Goal: Find specific fact: Find contact information

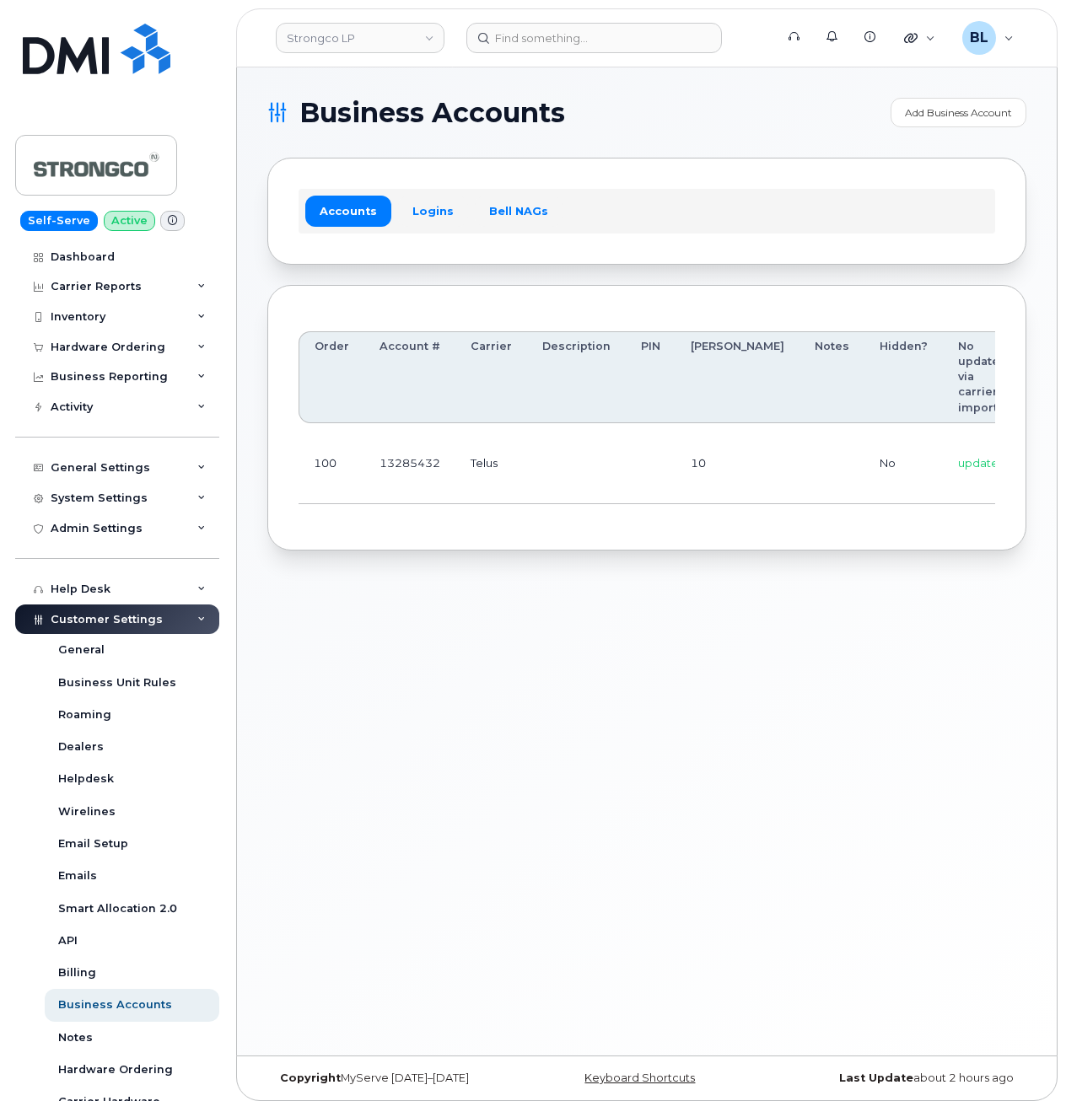
click at [626, 664] on div "Business Accounts Add Business Account Accounts Logins Bell NAGs Order Account …" at bounding box center [646, 561] width 819 height 988
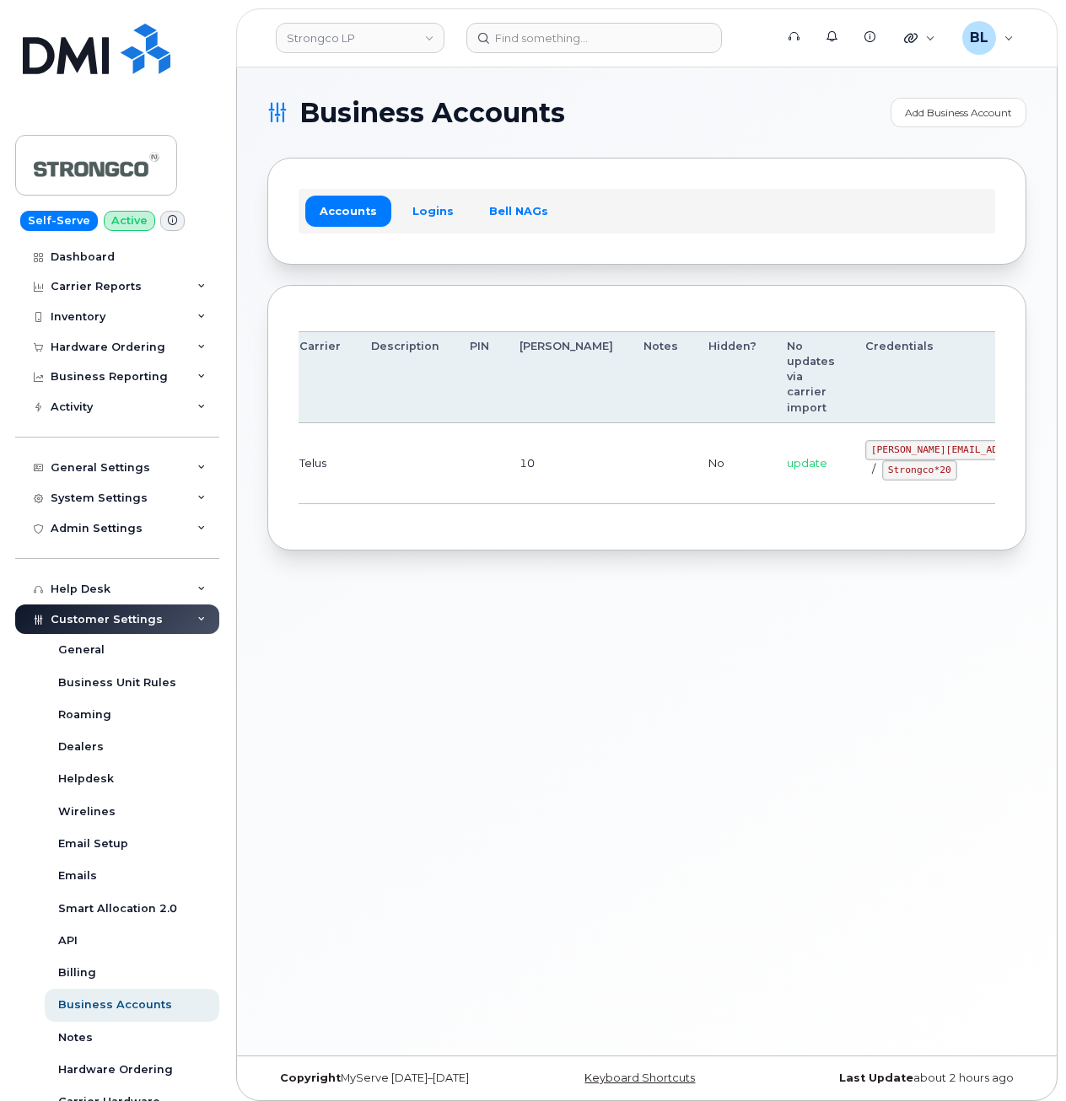
drag, startPoint x: 489, startPoint y: 468, endPoint x: 875, endPoint y: 440, distance: 387.1
drag, startPoint x: 784, startPoint y: 444, endPoint x: 882, endPoint y: 451, distance: 98.0
click at [882, 451] on code "GHada@strongco.com" at bounding box center [989, 450] width 248 height 20
copy code "GHada@strongco.com"
drag, startPoint x: 562, startPoint y: 534, endPoint x: 770, endPoint y: 501, distance: 210.1
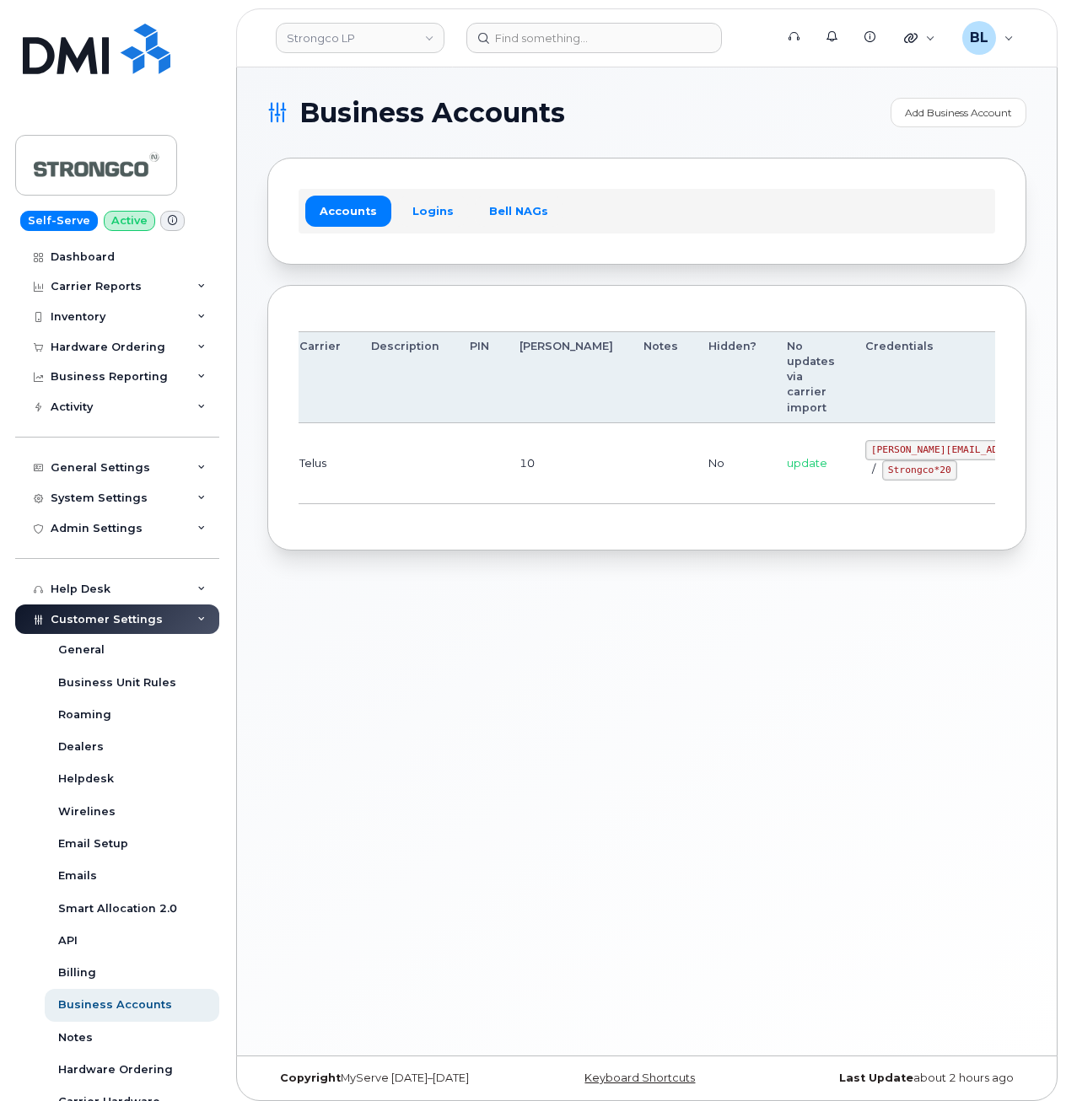
click at [564, 531] on div "Order Account # Carrier Description PIN Bill Day Notes Hidden? No updates via c…" at bounding box center [646, 418] width 759 height 266
drag, startPoint x: 792, startPoint y: 466, endPoint x: 862, endPoint y: 475, distance: 70.5
click at [865, 475] on div "GHada@strongco.com / Strongco*20" at bounding box center [989, 460] width 248 height 40
copy code "Strongco*20"
click at [567, 593] on div "Business Accounts Add Business Account Accounts Logins Bell NAGs Order Account …" at bounding box center [646, 561] width 819 height 988
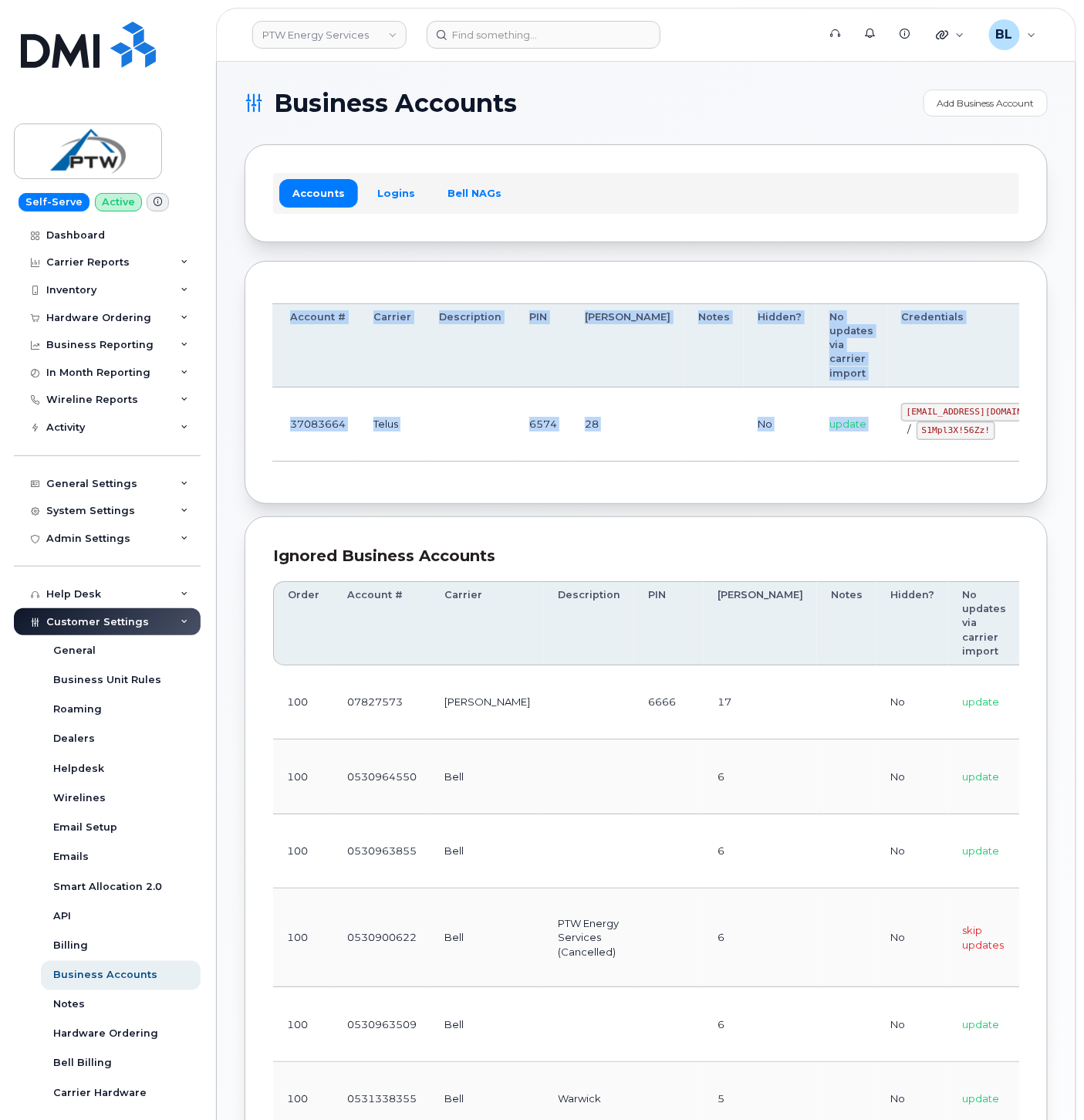
scroll to position [0, 77]
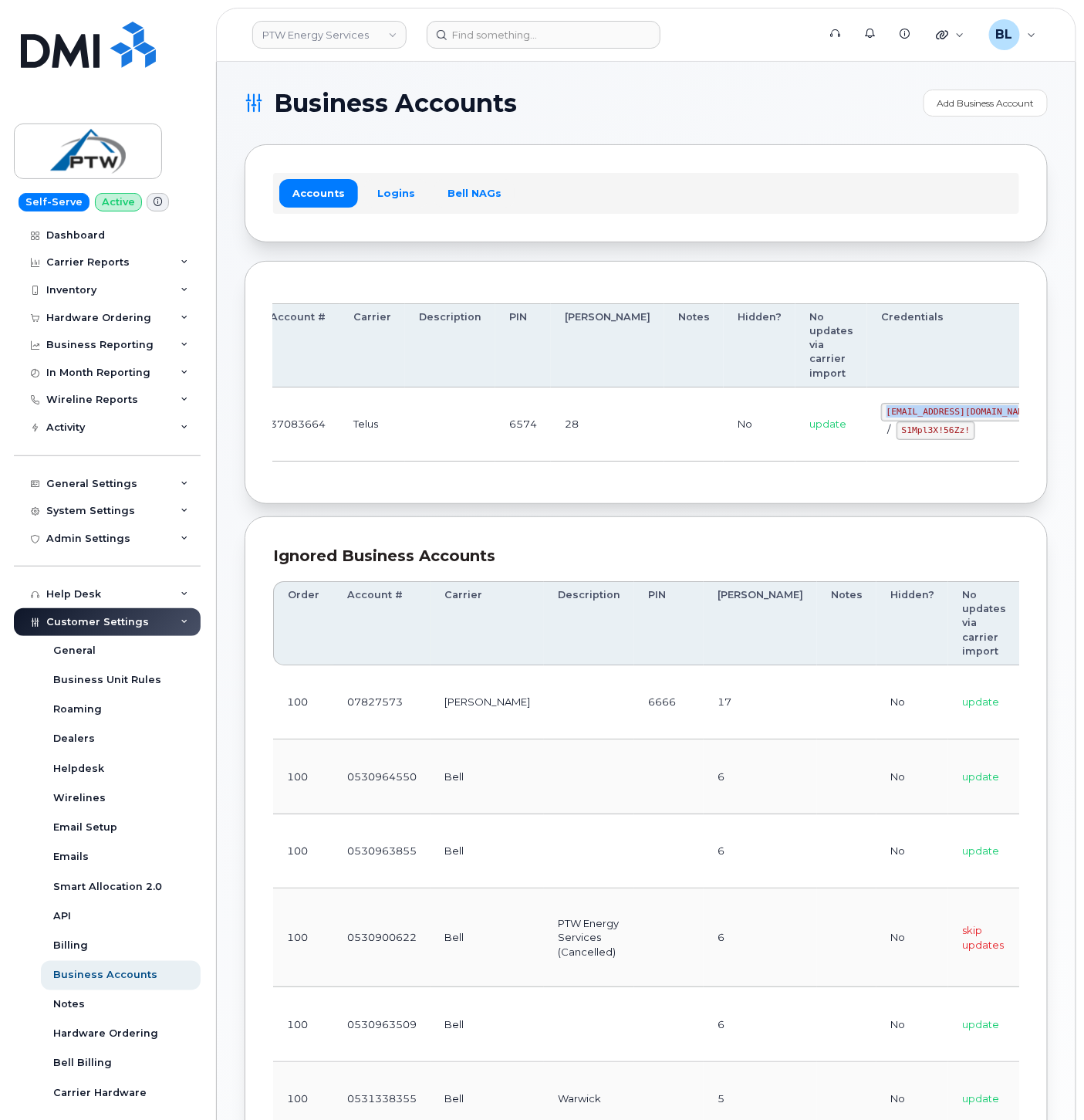
drag, startPoint x: 882, startPoint y: 406, endPoint x: 927, endPoint y: 409, distance: 45.1
click at [927, 409] on code "svc_simplex@ptwenergy.com" at bounding box center [960, 412] width 158 height 18
copy code "svc_simplex@ptwenergy.com"
drag, startPoint x: 830, startPoint y: 429, endPoint x: 852, endPoint y: 433, distance: 22.4
click at [897, 433] on code "S1Mpl3X!56Zz!" at bounding box center [937, 430] width 79 height 18
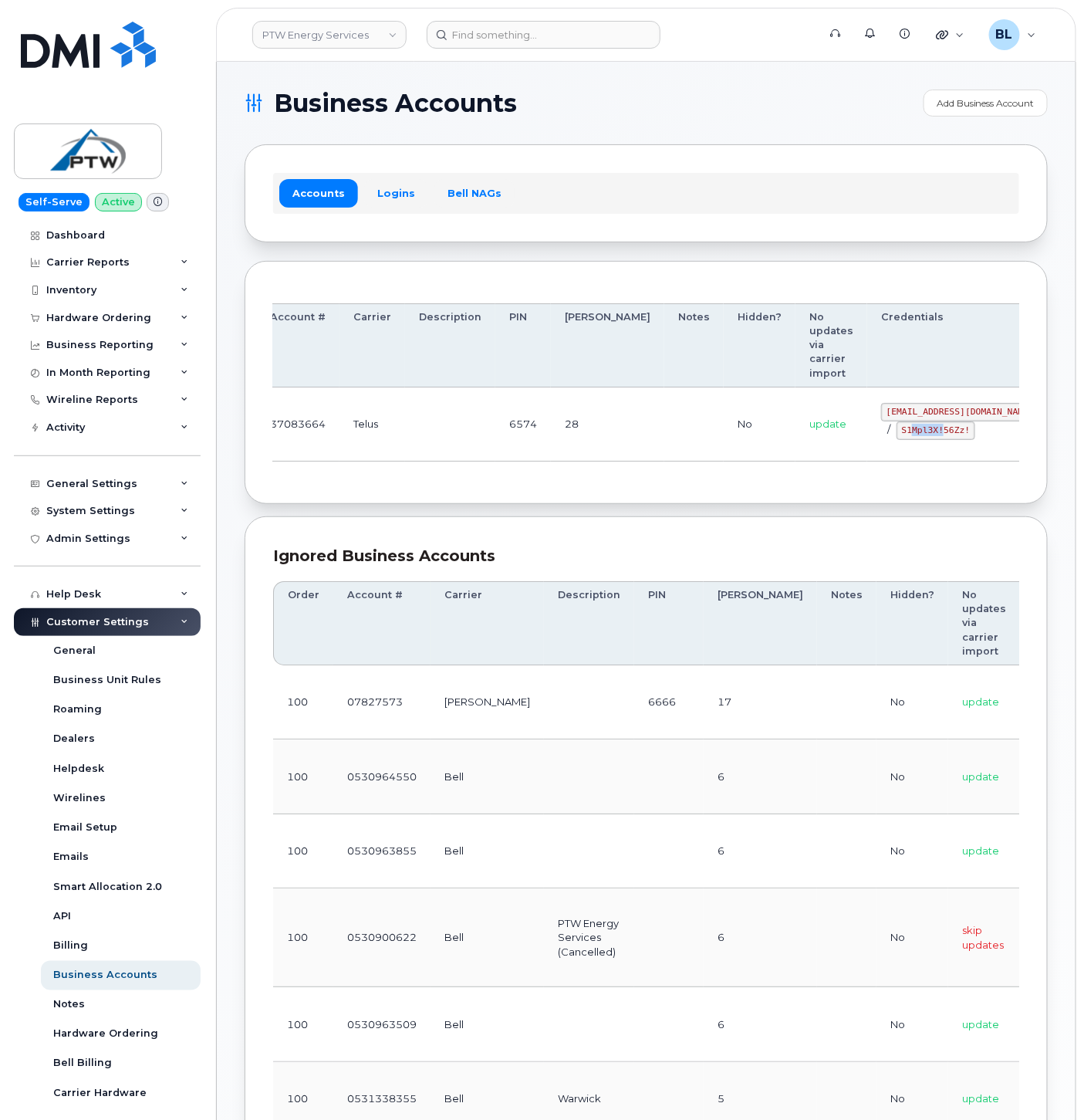
drag, startPoint x: 852, startPoint y: 433, endPoint x: 816, endPoint y: 433, distance: 36.0
click at [882, 433] on div "svc_simplex@ptwenergy.com / S1Mpl3X!56Zz!" at bounding box center [960, 421] width 158 height 37
drag, startPoint x: 816, startPoint y: 432, endPoint x: 898, endPoint y: 439, distance: 82.3
click at [898, 439] on div "svc_simplex@ptwenergy.com / S1Mpl3X!56Zz!" at bounding box center [960, 421] width 158 height 37
copy code "S1Mpl3X!56Zz!"
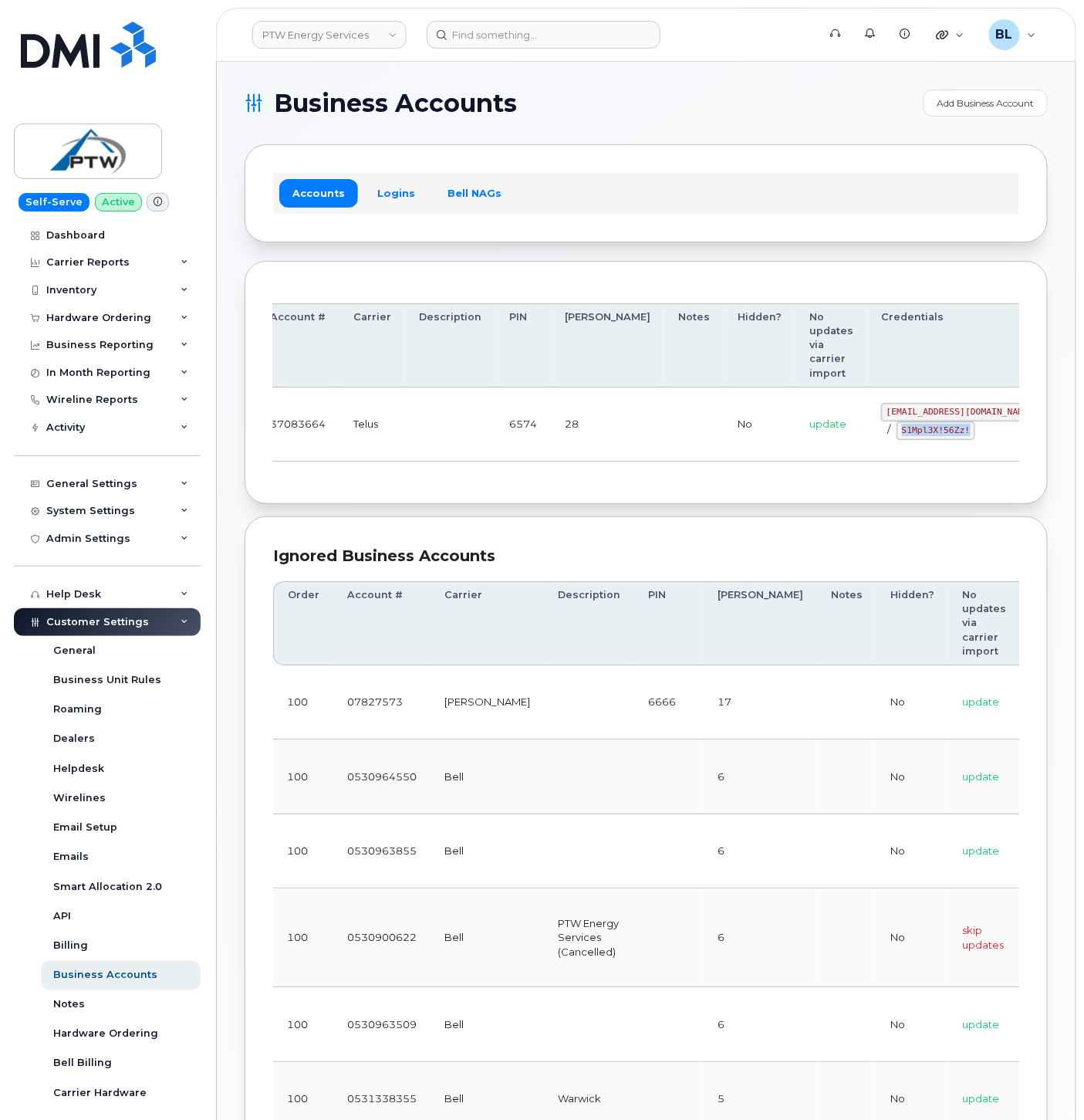
drag, startPoint x: 548, startPoint y: 460, endPoint x: 547, endPoint y: 451, distance: 9.1
click at [551, 461] on td "28" at bounding box center [608, 424] width 114 height 74
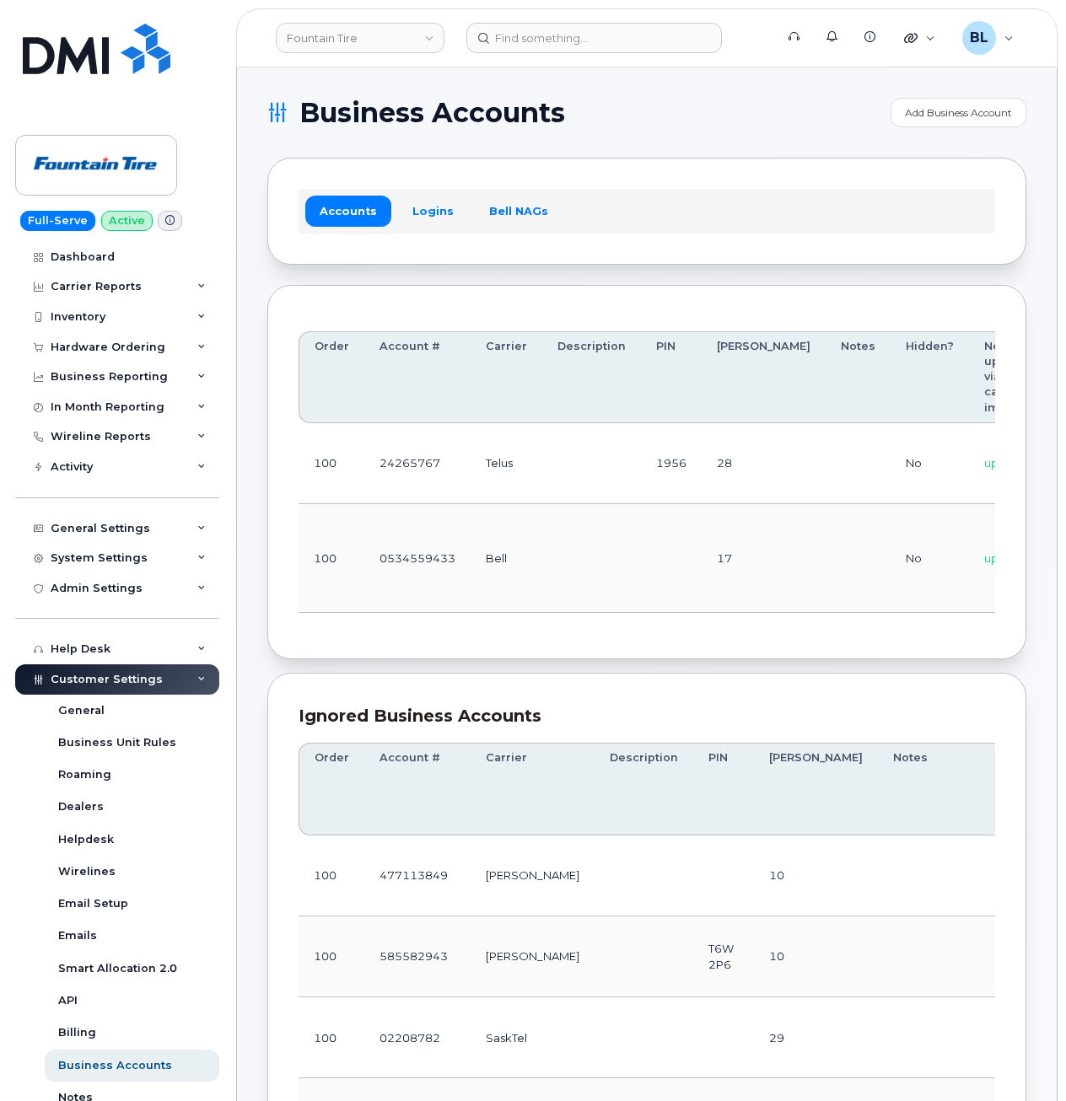
scroll to position [0, 202]
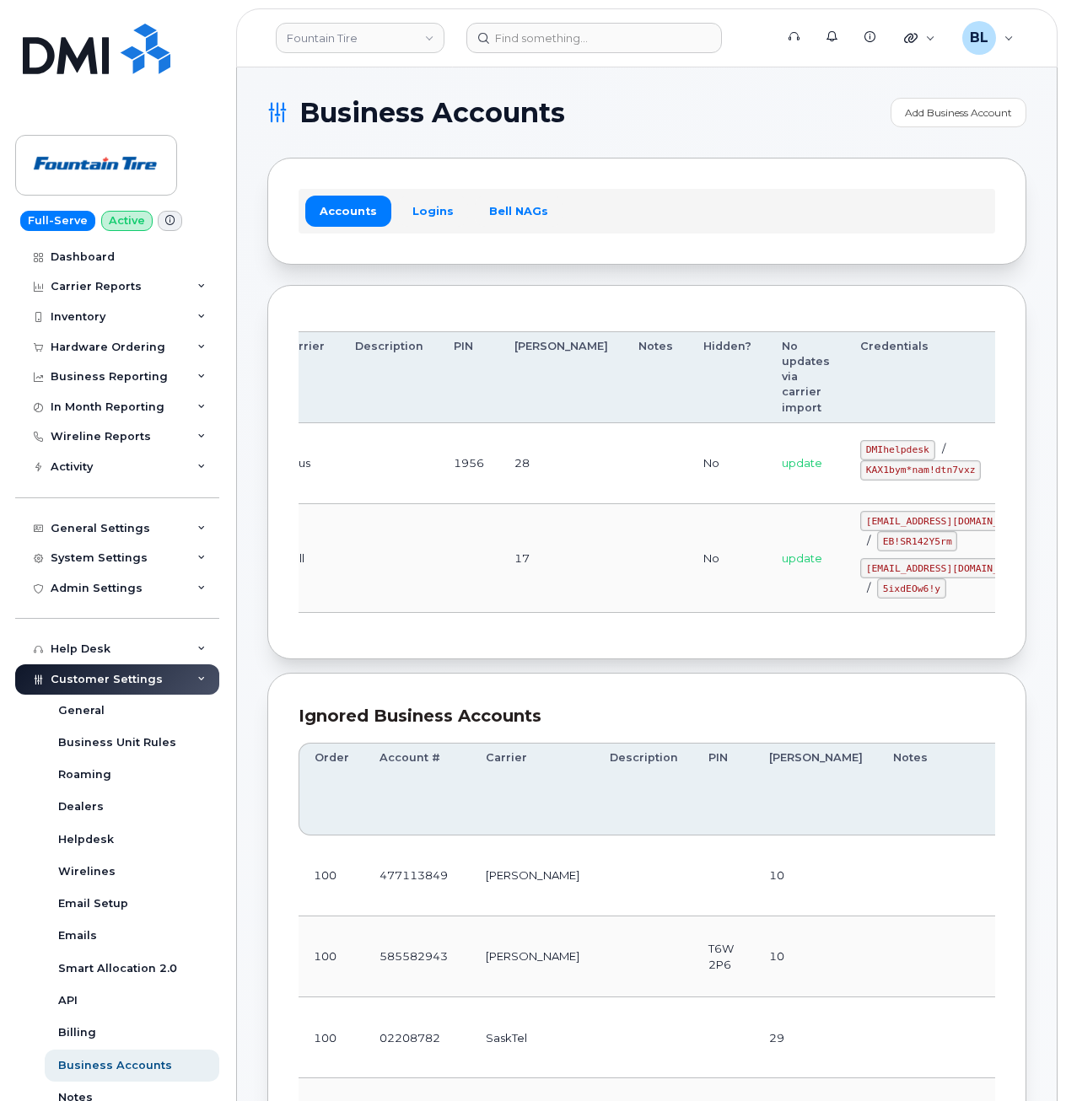
drag, startPoint x: 576, startPoint y: 513, endPoint x: 927, endPoint y: 505, distance: 350.8
drag, startPoint x: 780, startPoint y: 441, endPoint x: 836, endPoint y: 450, distance: 57.2
click at [860, 450] on code "DMIhelpdesk" at bounding box center [897, 450] width 75 height 20
copy code "DMIhelpdesk"
drag, startPoint x: 782, startPoint y: 491, endPoint x: 767, endPoint y: 484, distance: 15.8
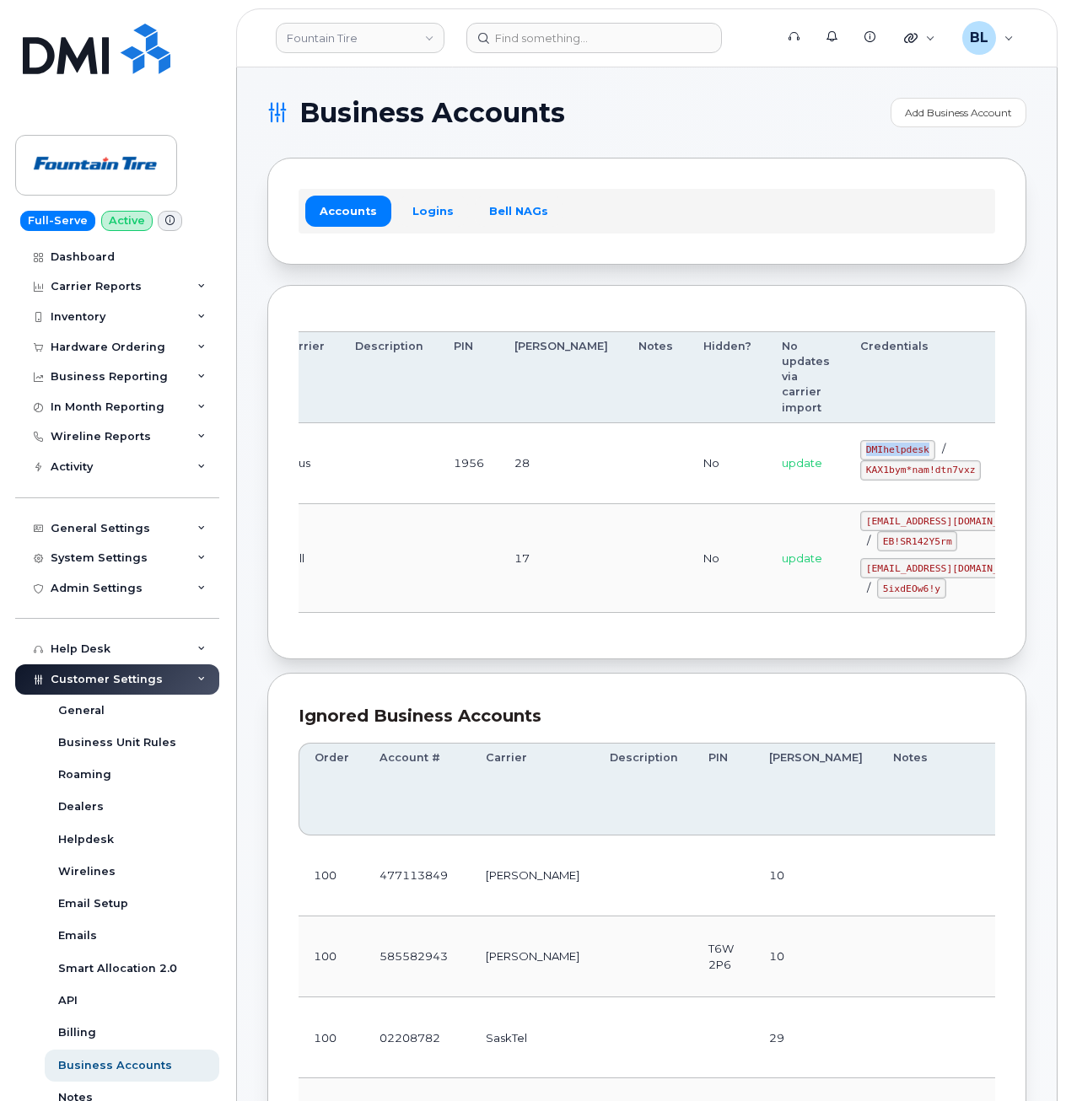
click at [845, 491] on td "DMIhelpdesk / KAX1bym*nam!dtn7vxz" at bounding box center [946, 463] width 203 height 81
drag, startPoint x: 781, startPoint y: 465, endPoint x: 881, endPoint y: 471, distance: 100.5
click at [881, 471] on code "KAX1bym*nam!dtn7vxz" at bounding box center [920, 470] width 121 height 20
copy code "KAX1bym*nam!dtn7vxz"
drag, startPoint x: 548, startPoint y: 475, endPoint x: 542, endPoint y: 464, distance: 13.2
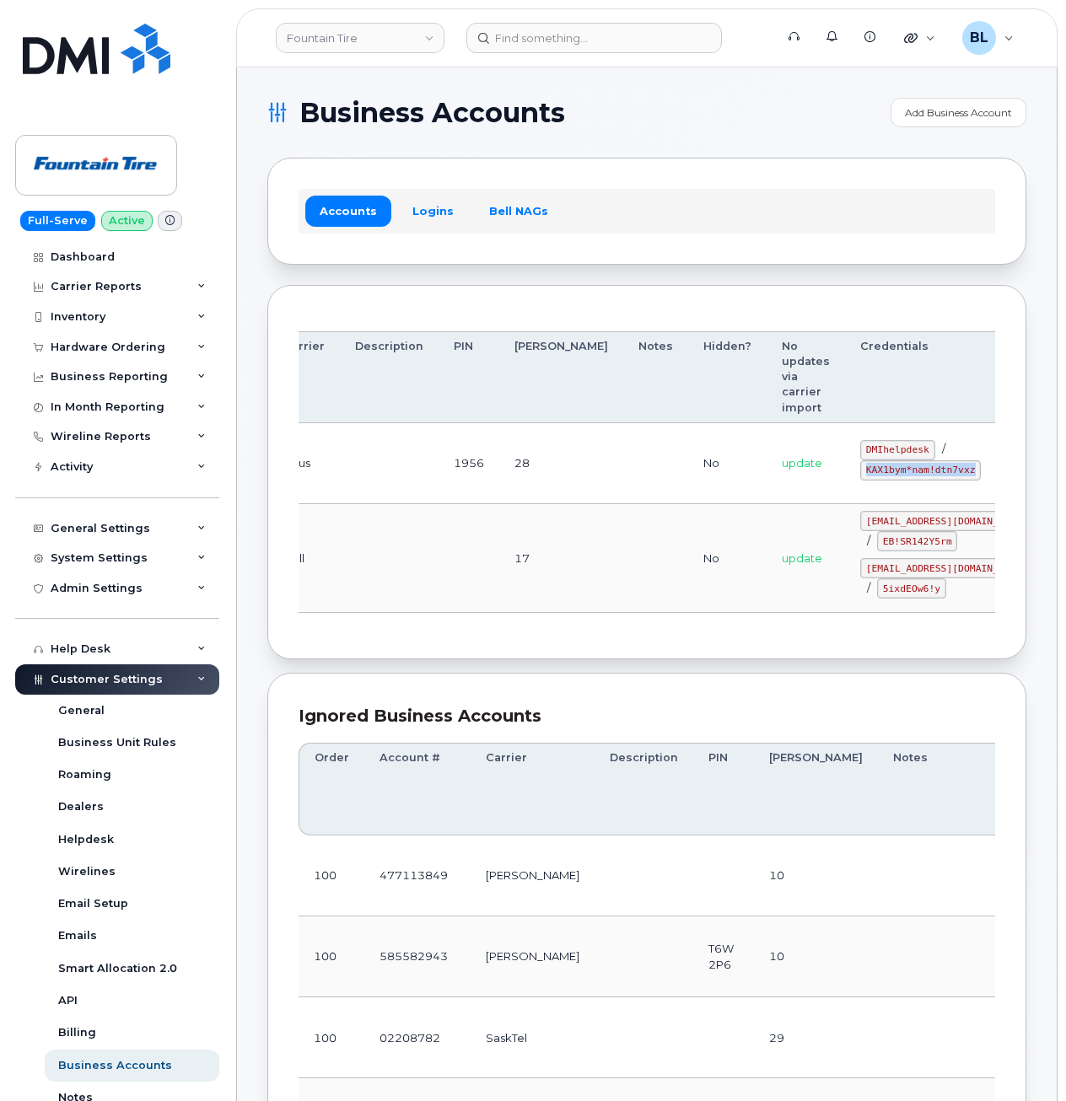
click at [623, 475] on td at bounding box center [655, 463] width 65 height 81
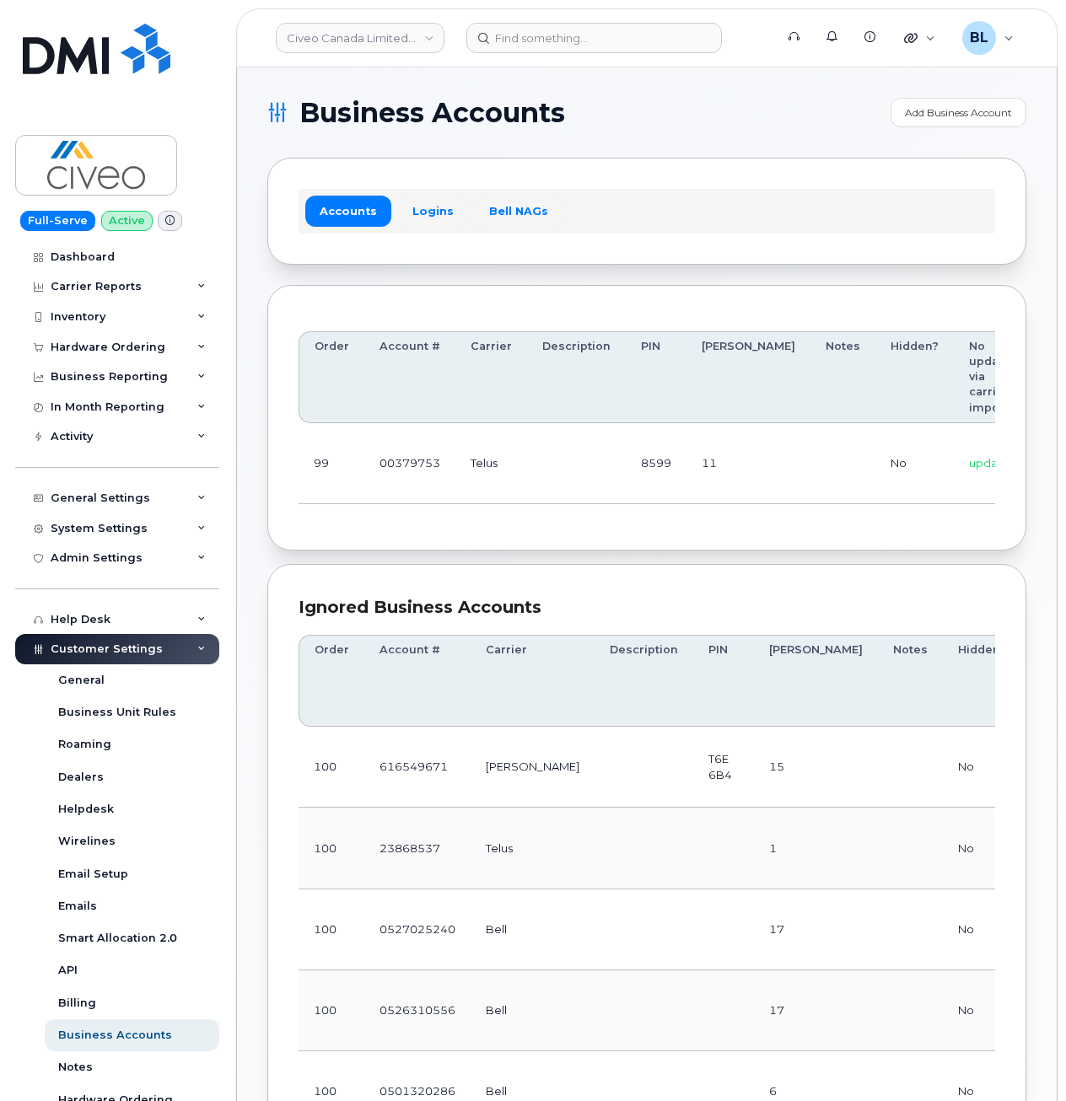
scroll to position [0, 240]
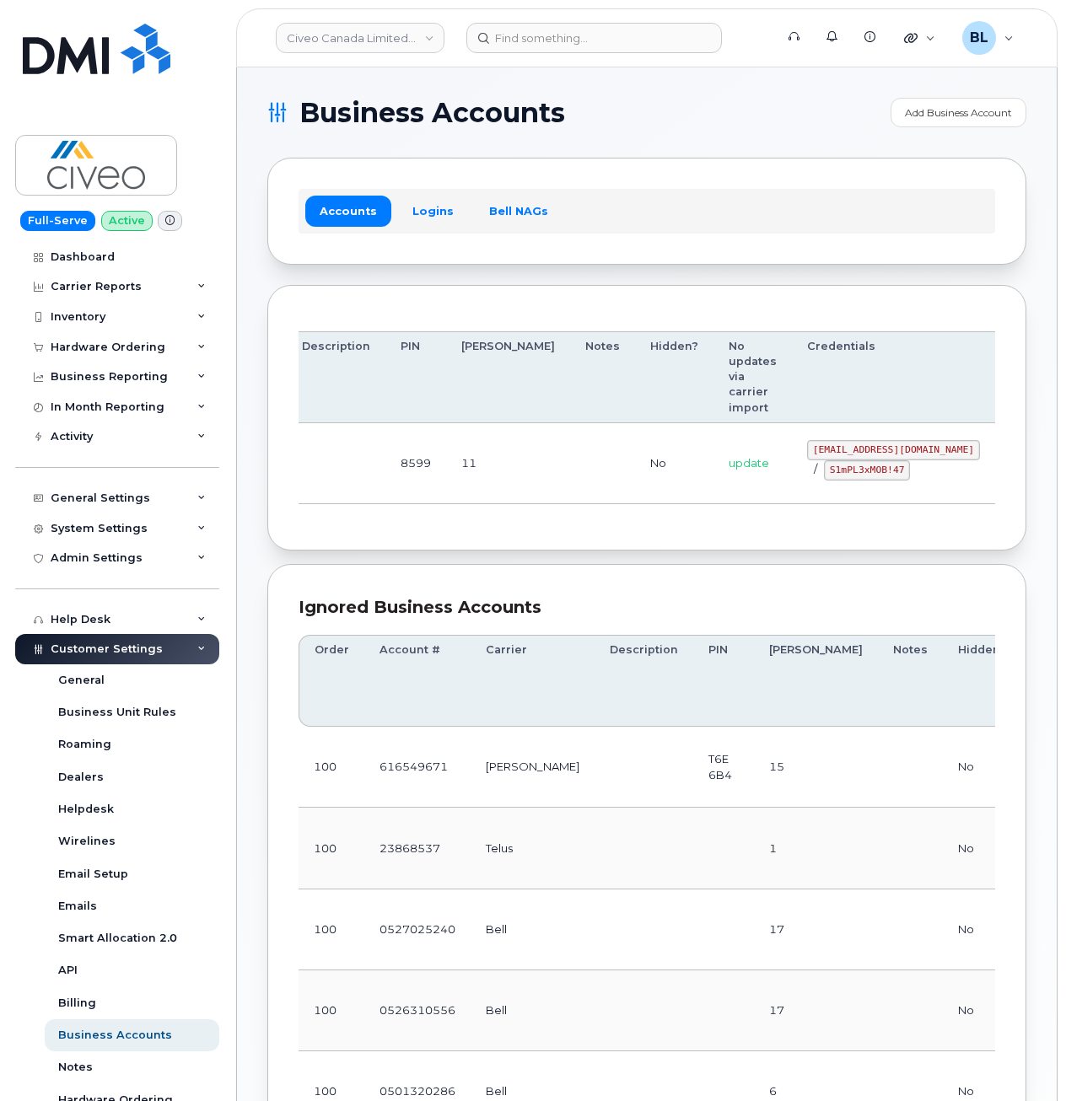
drag, startPoint x: 512, startPoint y: 459, endPoint x: 956, endPoint y: 442, distance: 444.6
click at [807, 449] on code "svc_simplexmobility@civeo.com" at bounding box center [893, 450] width 173 height 20
drag, startPoint x: 718, startPoint y: 451, endPoint x: 880, endPoint y: 455, distance: 161.9
click at [880, 455] on td "svc_simplexmobility@civeo.com / S1mPL3xMOB!47" at bounding box center [893, 463] width 203 height 81
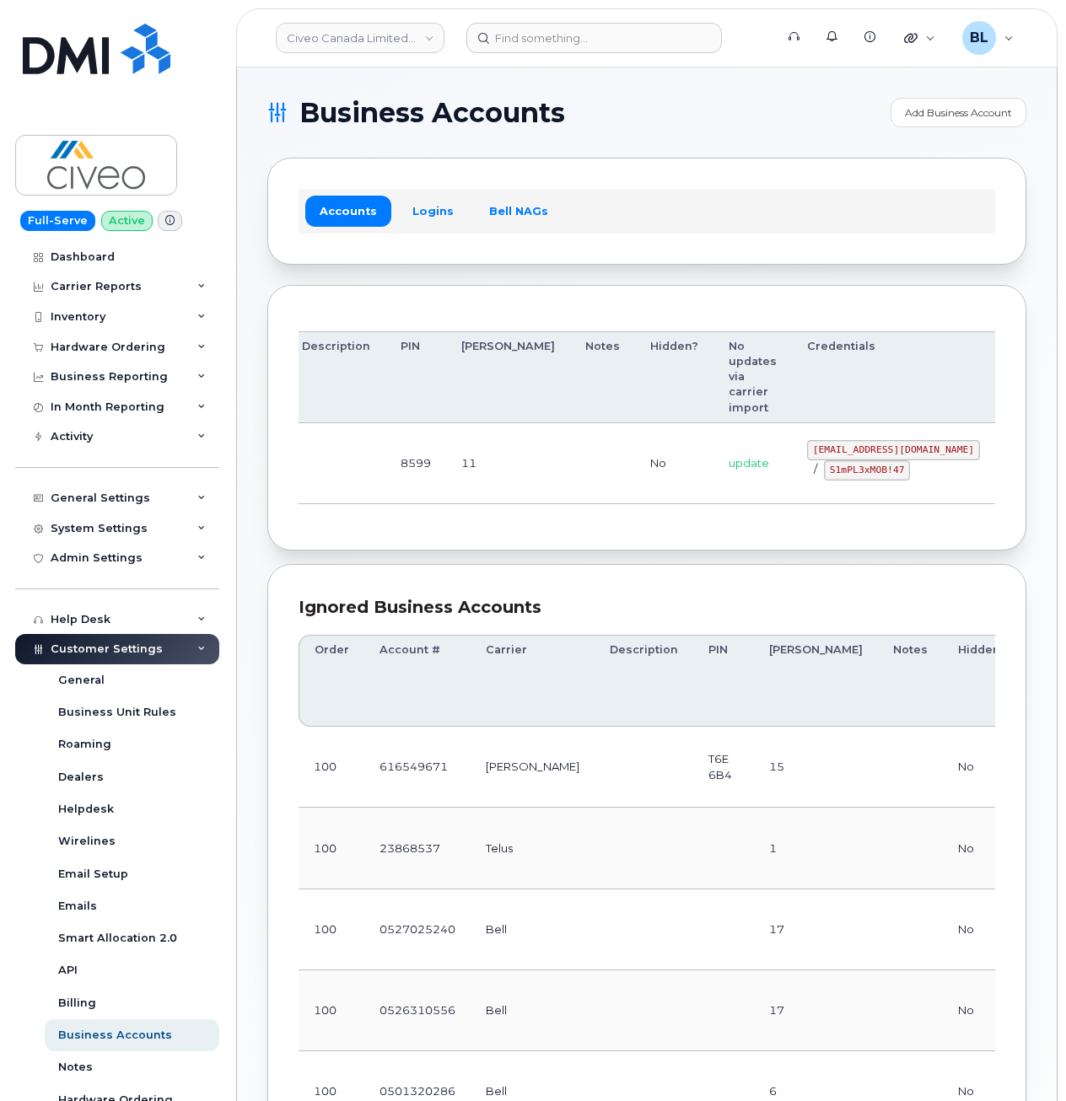
copy code "svc_simplexmobility@civeo.com"
drag, startPoint x: 767, startPoint y: 470, endPoint x: 750, endPoint y: 474, distance: 17.2
click at [824, 470] on code "S1mPL3xMOB!47" at bounding box center [867, 470] width 86 height 20
drag, startPoint x: 742, startPoint y: 475, endPoint x: 814, endPoint y: 478, distance: 71.7
click at [824, 478] on code "S1mPL3xMOB!47" at bounding box center [867, 470] width 86 height 20
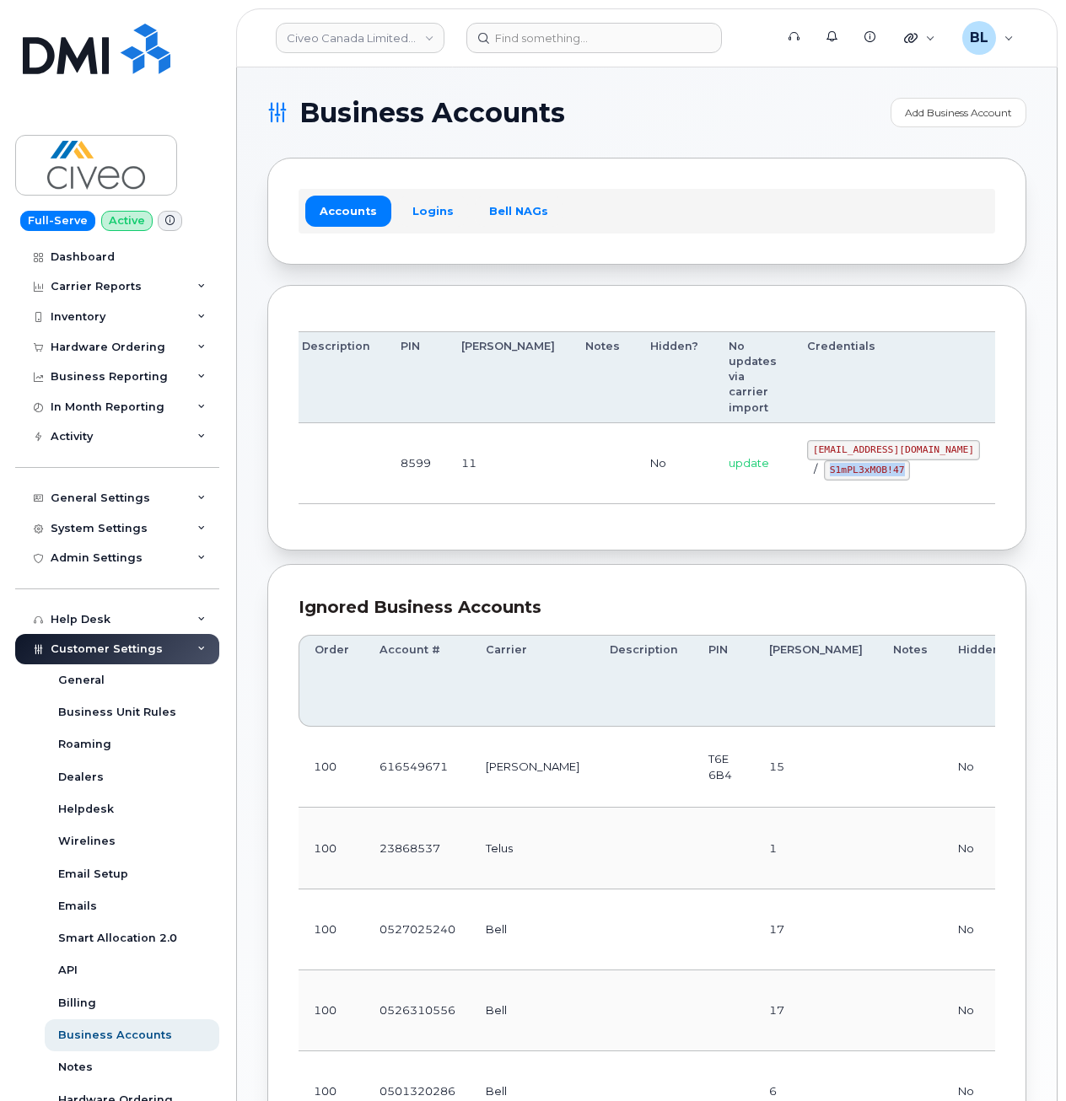
copy code "S1mPL3xMOB!47"
drag, startPoint x: 708, startPoint y: 510, endPoint x: 616, endPoint y: 470, distance: 100.1
click at [706, 508] on div "Order Account # Carrier Description PIN Bill Day Notes Hidden? No updates via c…" at bounding box center [646, 418] width 696 height 204
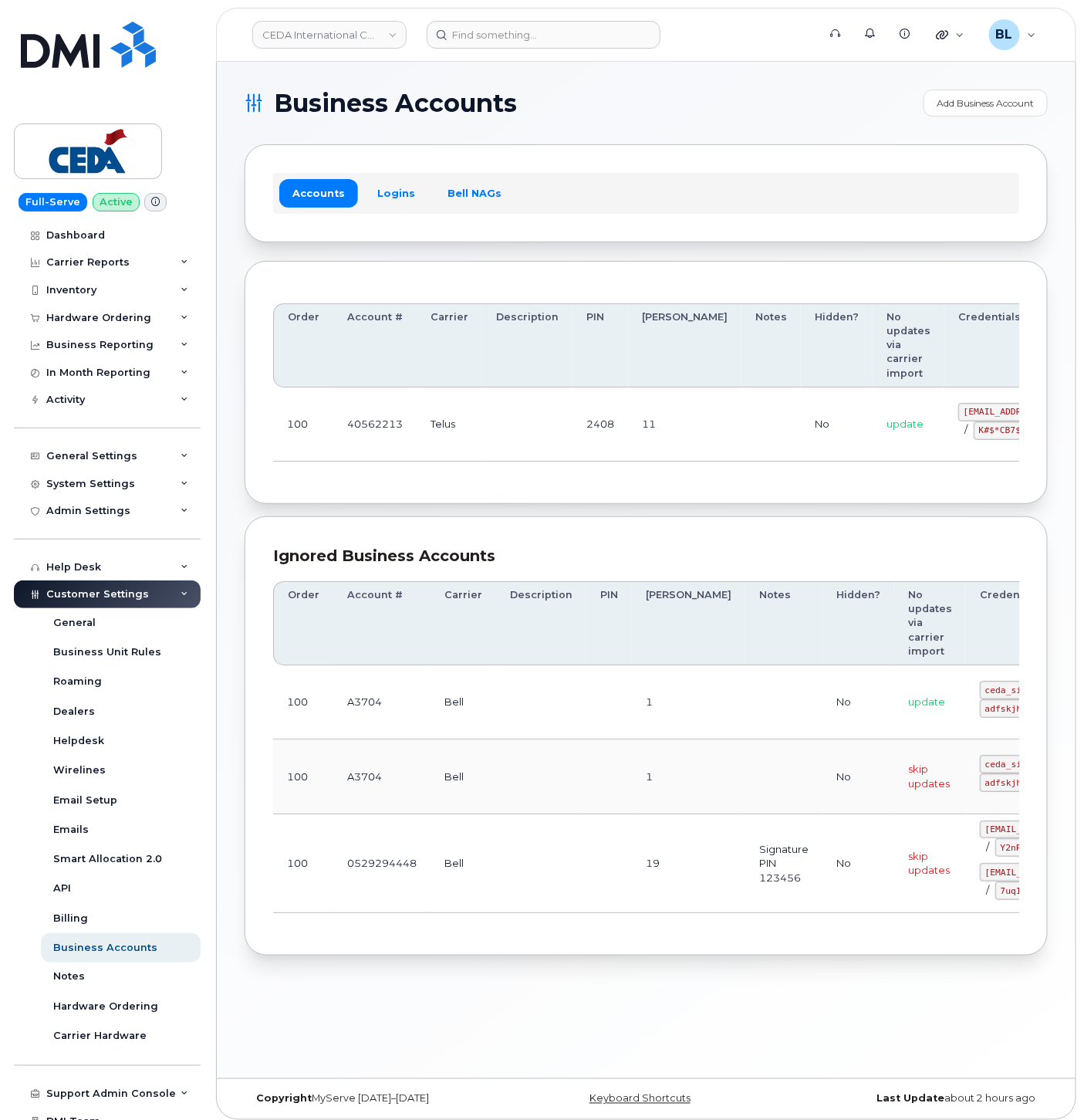
drag, startPoint x: 468, startPoint y: 459, endPoint x: 504, endPoint y: 450, distance: 37.1
click at [468, 459] on td "Telus" at bounding box center [450, 424] width 66 height 74
drag, startPoint x: 792, startPoint y: 430, endPoint x: 1162, endPoint y: 456, distance: 370.9
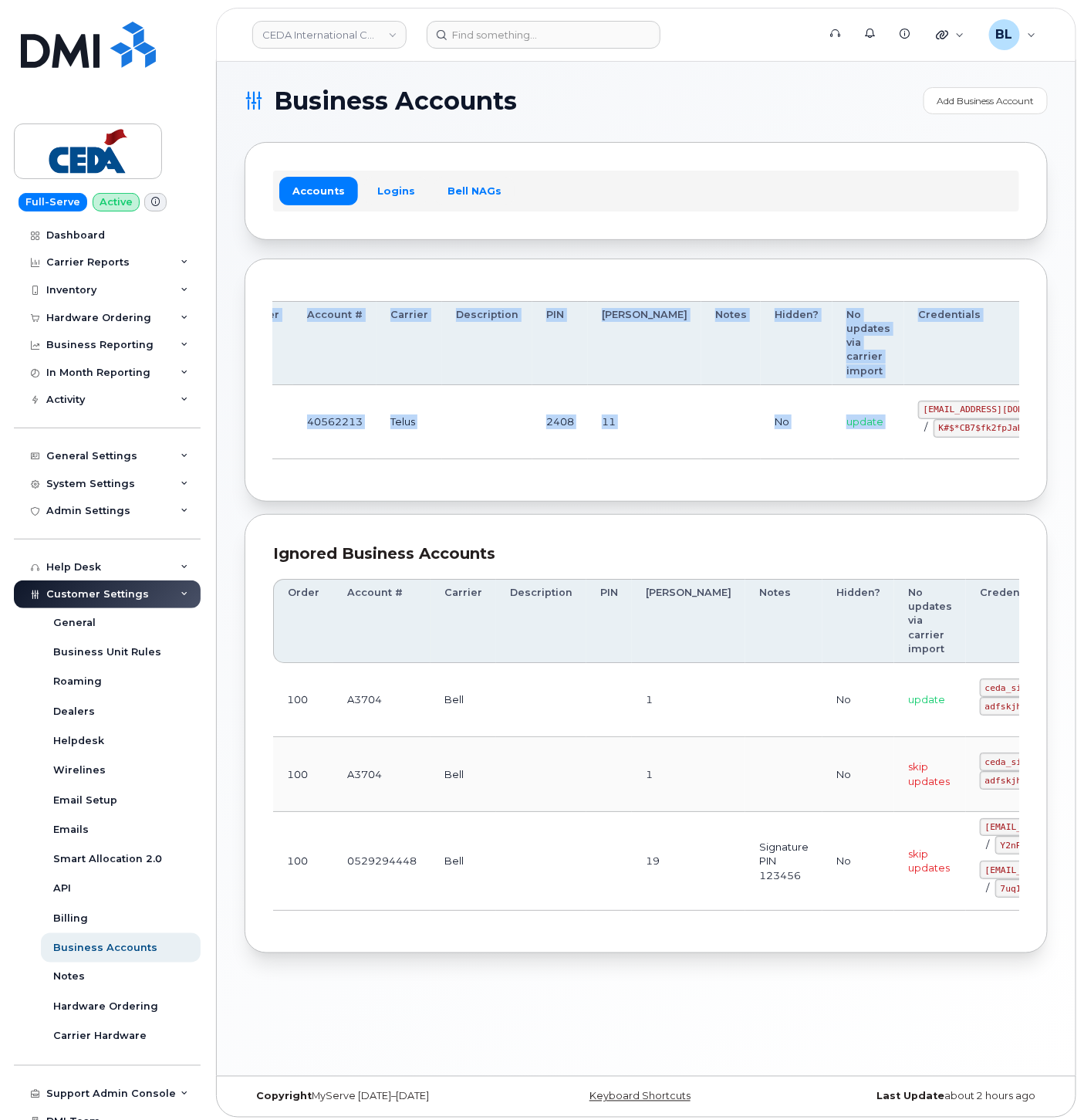
scroll to position [0, 91]
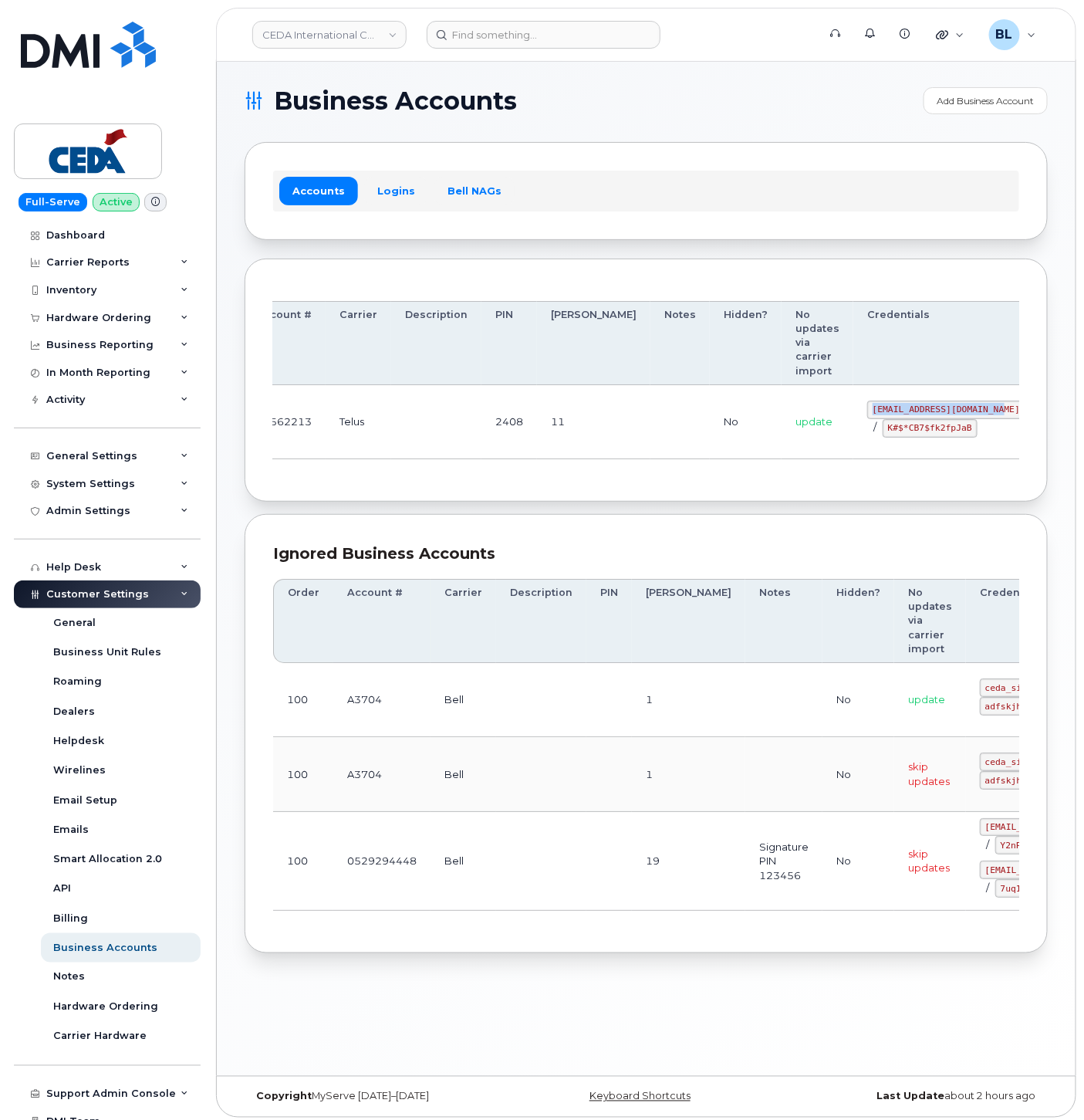
drag, startPoint x: 875, startPoint y: 405, endPoint x: 912, endPoint y: 414, distance: 38.1
click at [912, 414] on td "[EMAIL_ADDRESS][DOMAIN_NAME] / K#$*CB7$fk2fpJaB" at bounding box center [946, 422] width 186 height 74
copy code "[EMAIL_ADDRESS][DOMAIN_NAME]"
drag, startPoint x: 553, startPoint y: 440, endPoint x: 650, endPoint y: 430, distance: 97.5
click at [563, 439] on td "11" at bounding box center [594, 422] width 114 height 74
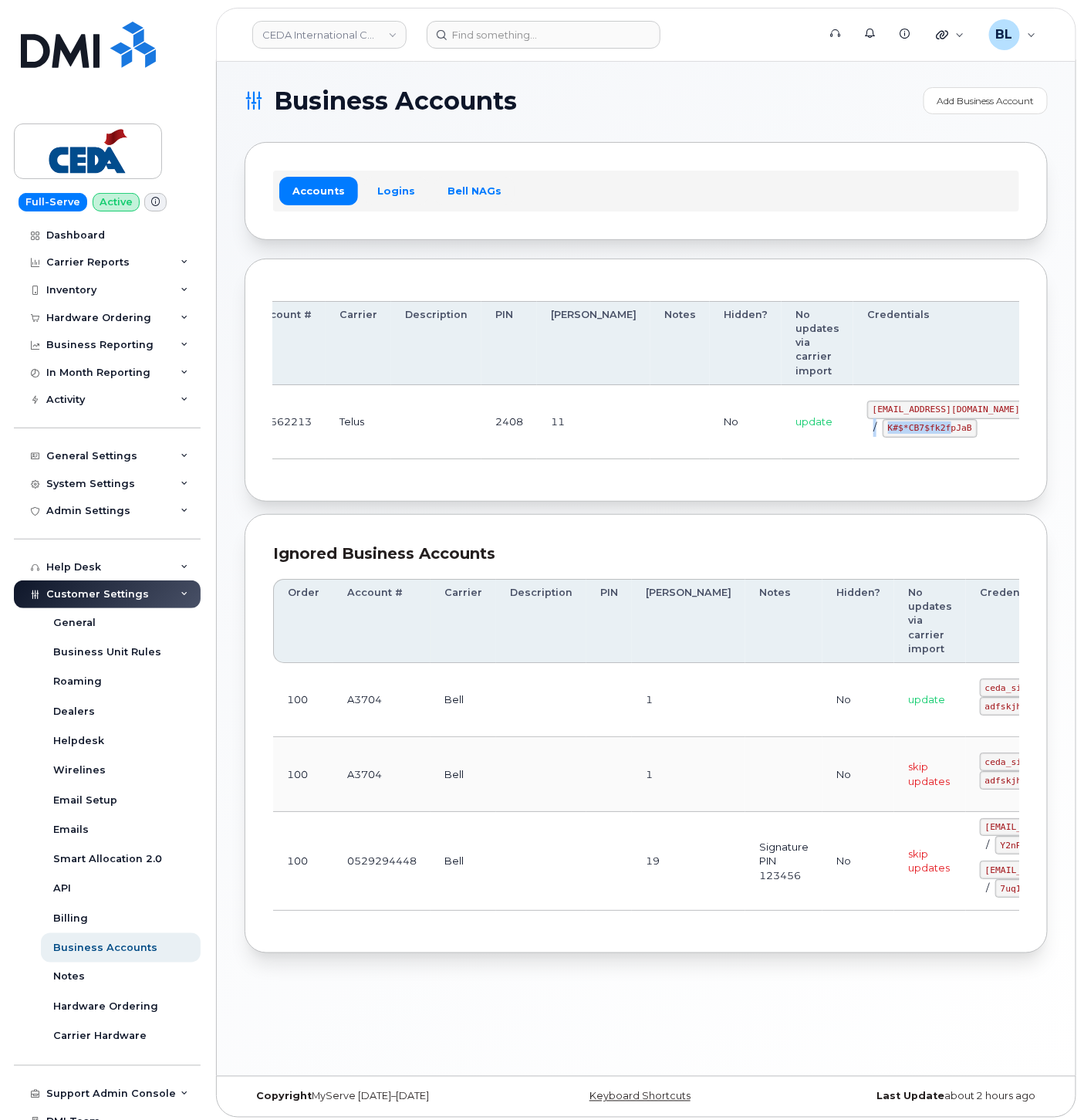
drag, startPoint x: 793, startPoint y: 425, endPoint x: 867, endPoint y: 430, distance: 74.2
click at [868, 430] on div "[EMAIL_ADDRESS][DOMAIN_NAME] / K#$*CB7$fk2fpJaB" at bounding box center [947, 419] width 158 height 37
drag, startPoint x: 867, startPoint y: 430, endPoint x: 804, endPoint y: 423, distance: 63.4
click at [883, 425] on code "K#$*CB7$fk2fpJaB" at bounding box center [930, 429] width 95 height 18
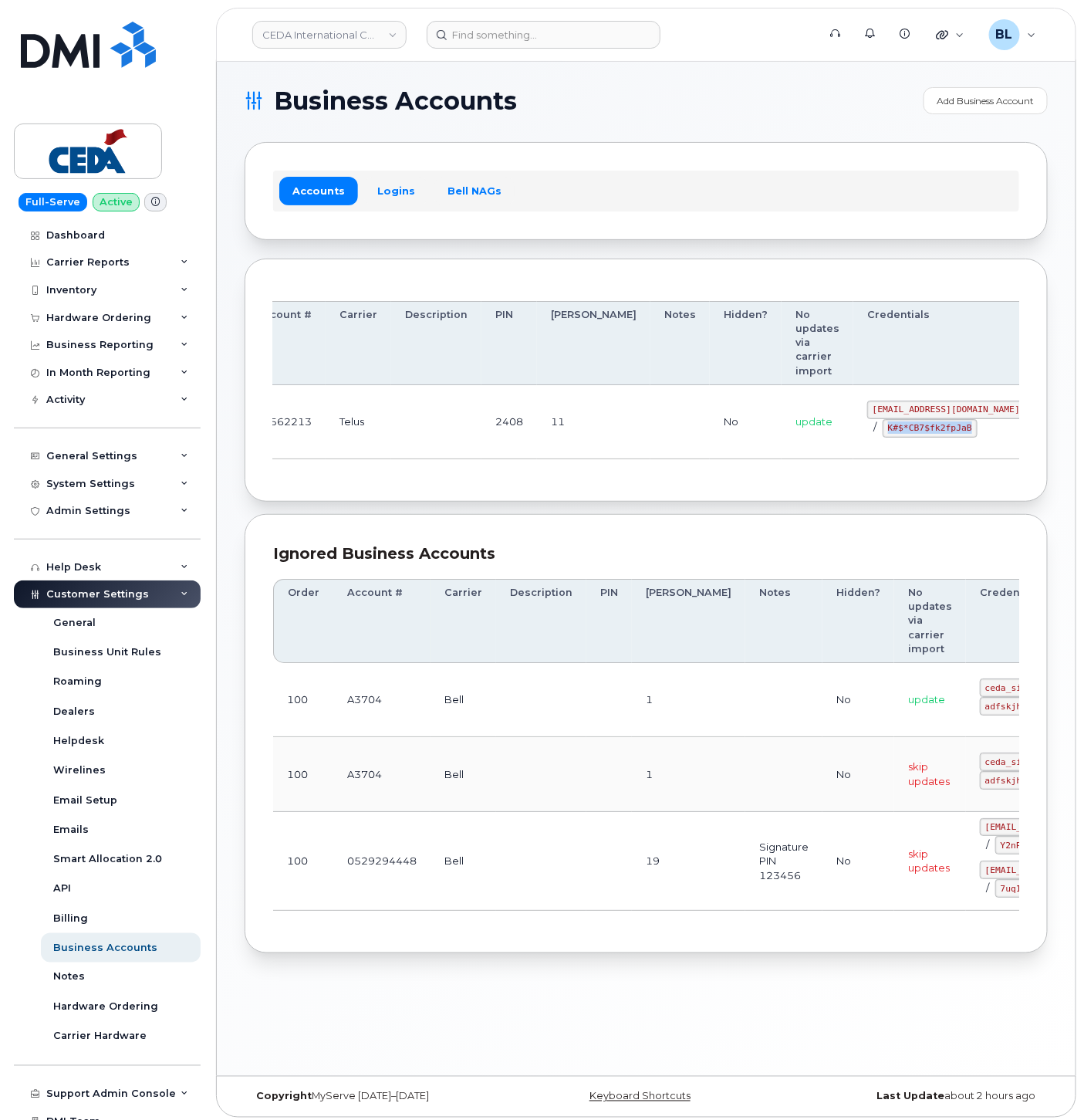
drag, startPoint x: 808, startPoint y: 430, endPoint x: 888, endPoint y: 435, distance: 80.2
click at [888, 435] on code "K#$*CB7$fk2fpJaB" at bounding box center [930, 429] width 95 height 18
copy code "K#$*CB7$fk2fpJaB"
click at [519, 426] on td "2408" at bounding box center [509, 422] width 56 height 74
